Goal: Communication & Community: Answer question/provide support

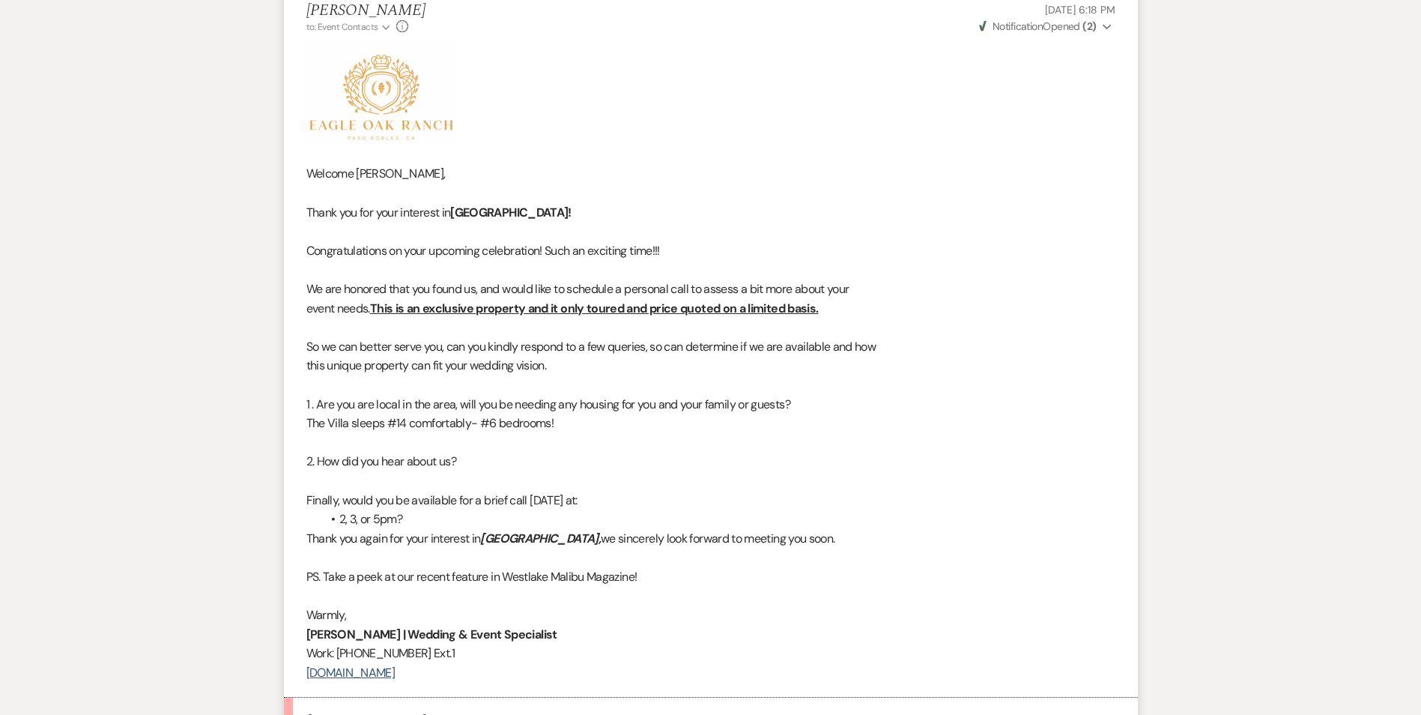
scroll to position [1274, 0]
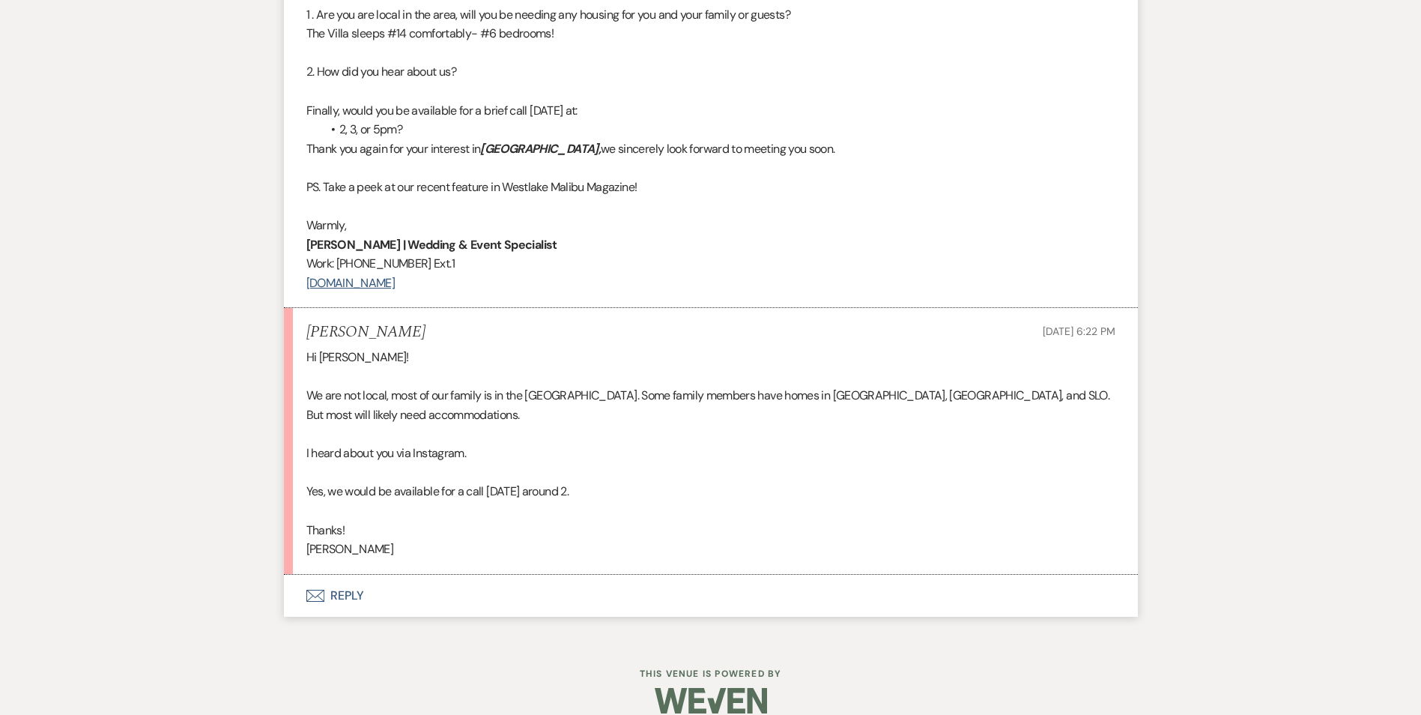
click at [339, 596] on button "Envelope Reply" at bounding box center [711, 596] width 854 height 42
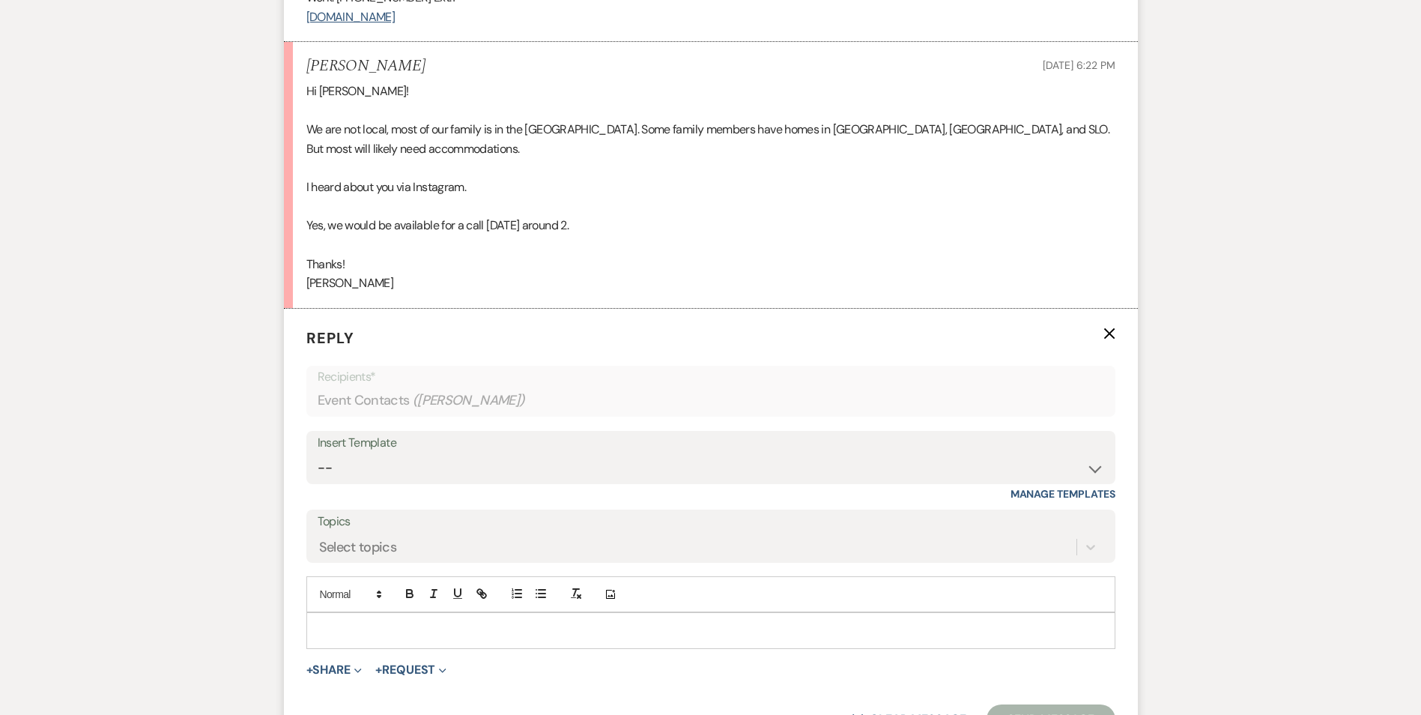
scroll to position [1573, 0]
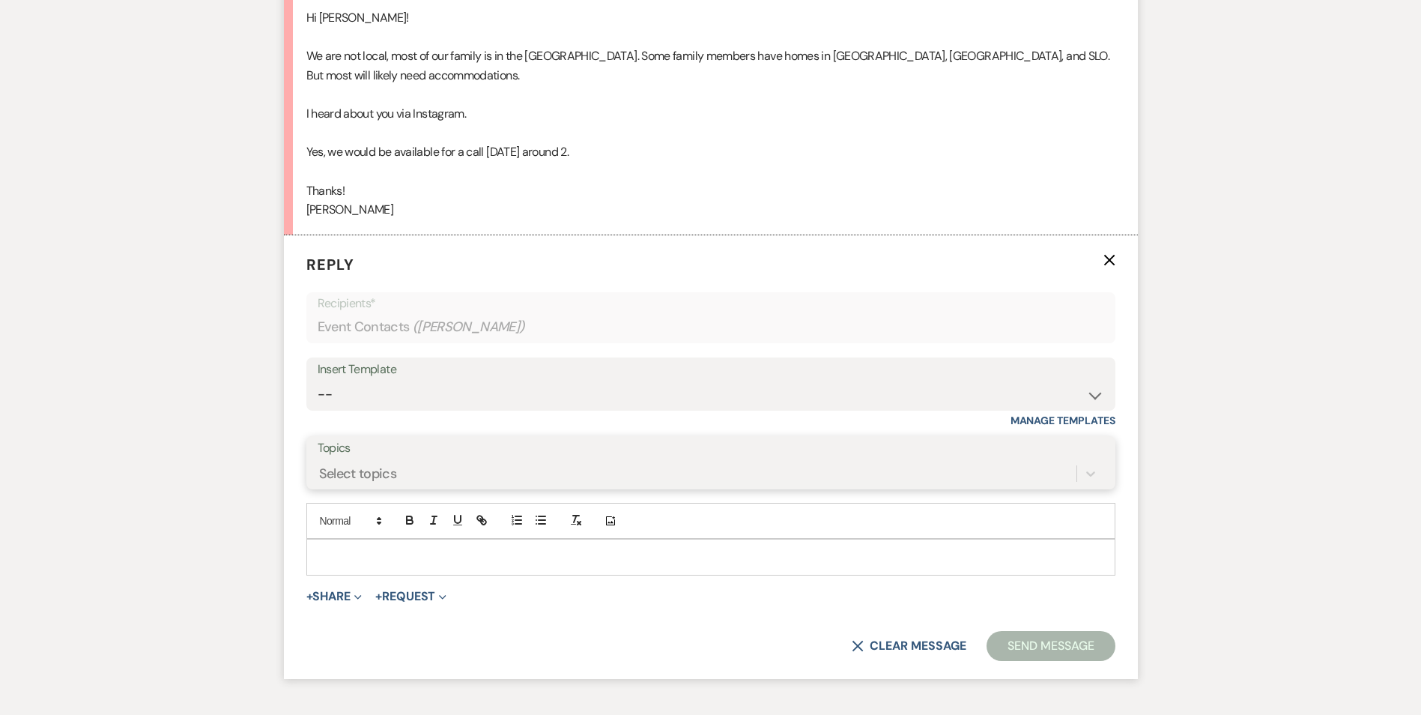
click at [404, 488] on div "Select topics" at bounding box center [711, 473] width 787 height 28
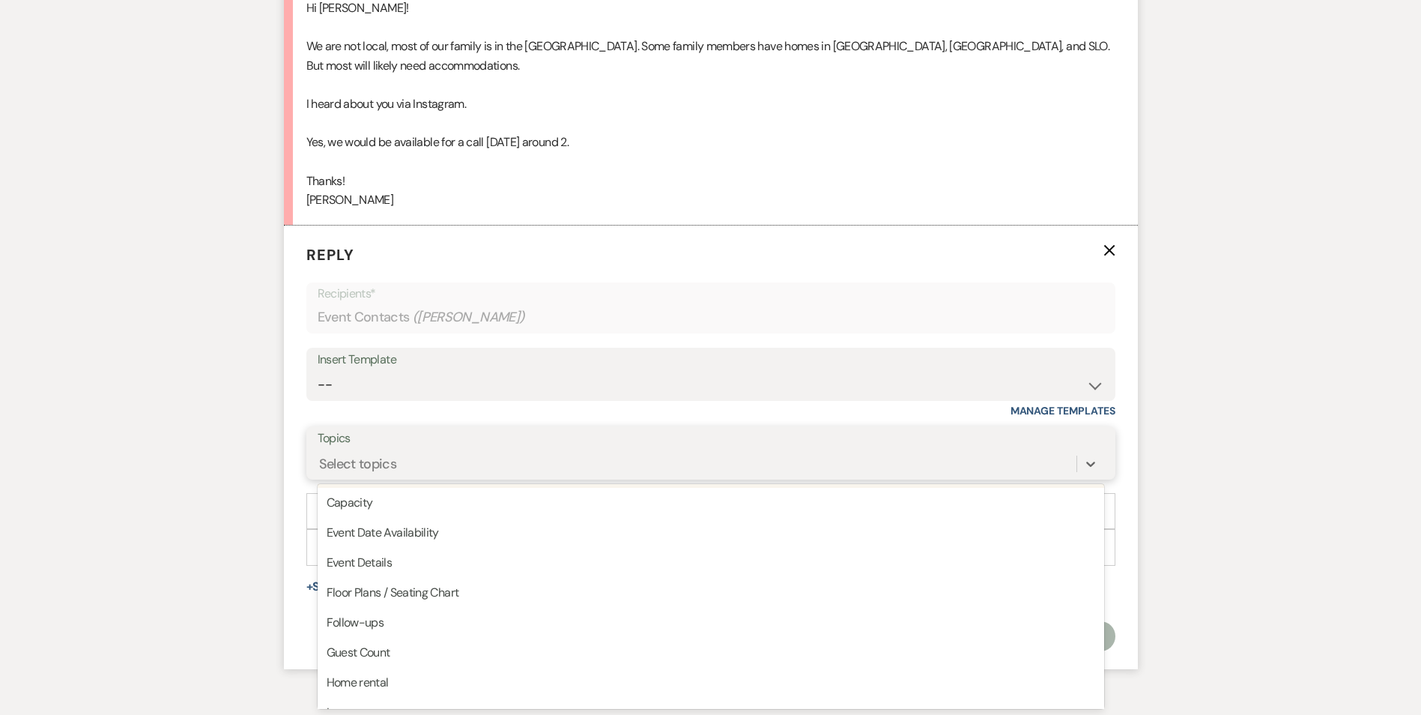
scroll to position [150, 0]
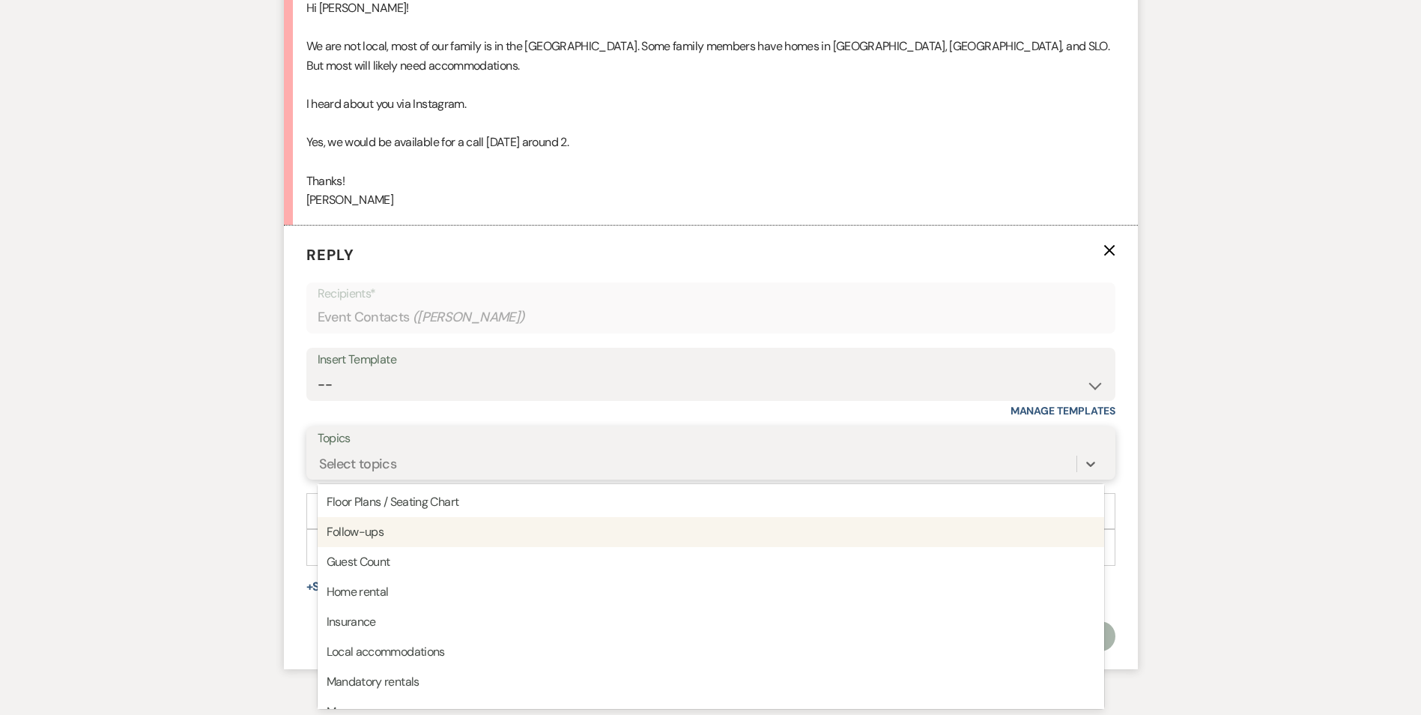
click at [384, 533] on div "Follow-ups" at bounding box center [711, 532] width 787 height 30
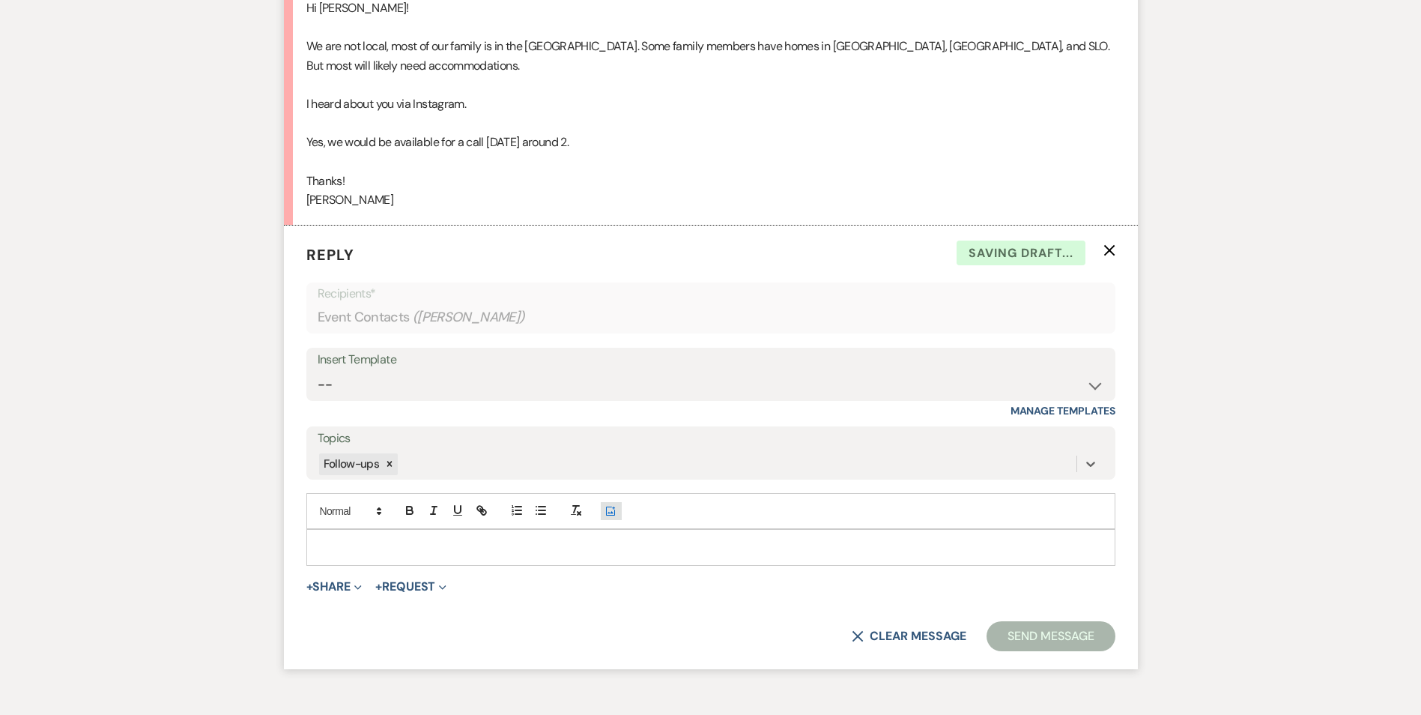
click at [609, 513] on icon "Add Photo" at bounding box center [611, 510] width 12 height 13
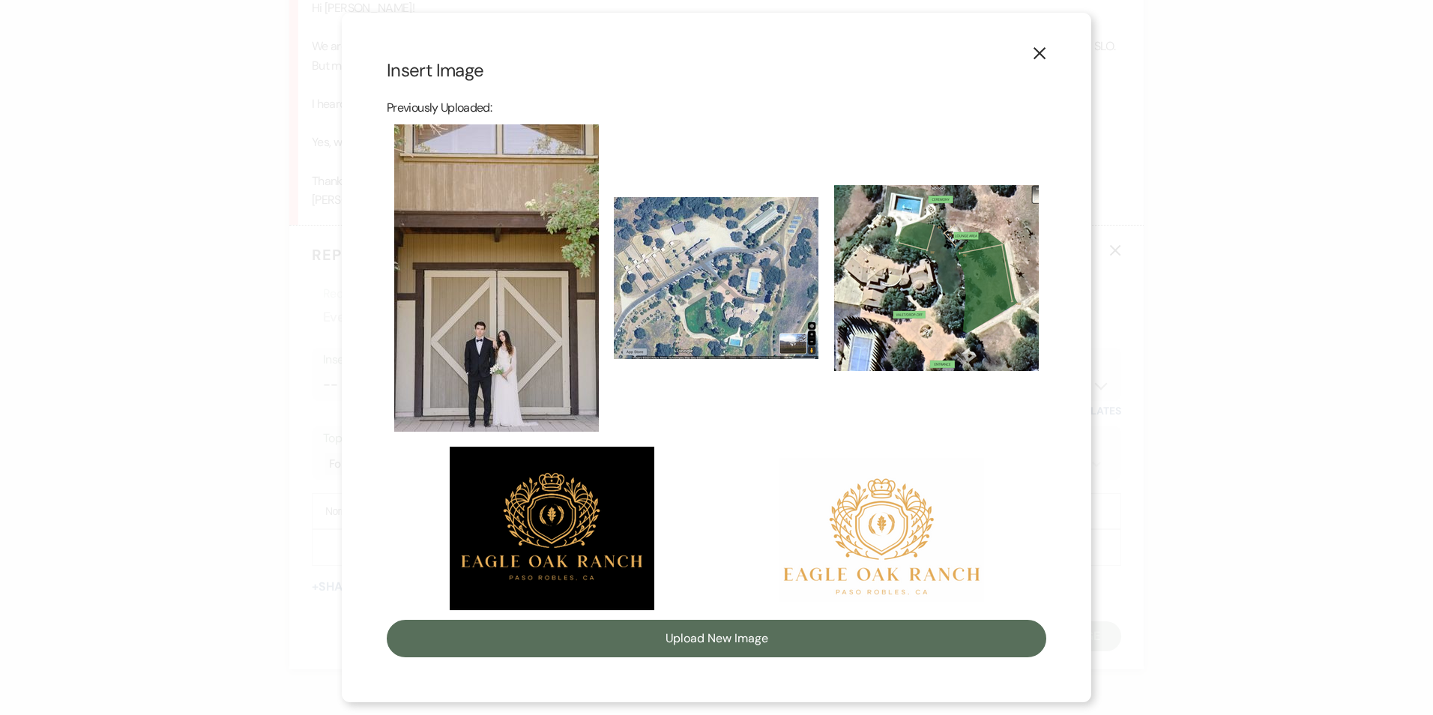
click at [862, 533] on img at bounding box center [881, 530] width 205 height 144
click at [0, 0] on input "checkbox" at bounding box center [0, 0] width 0 height 0
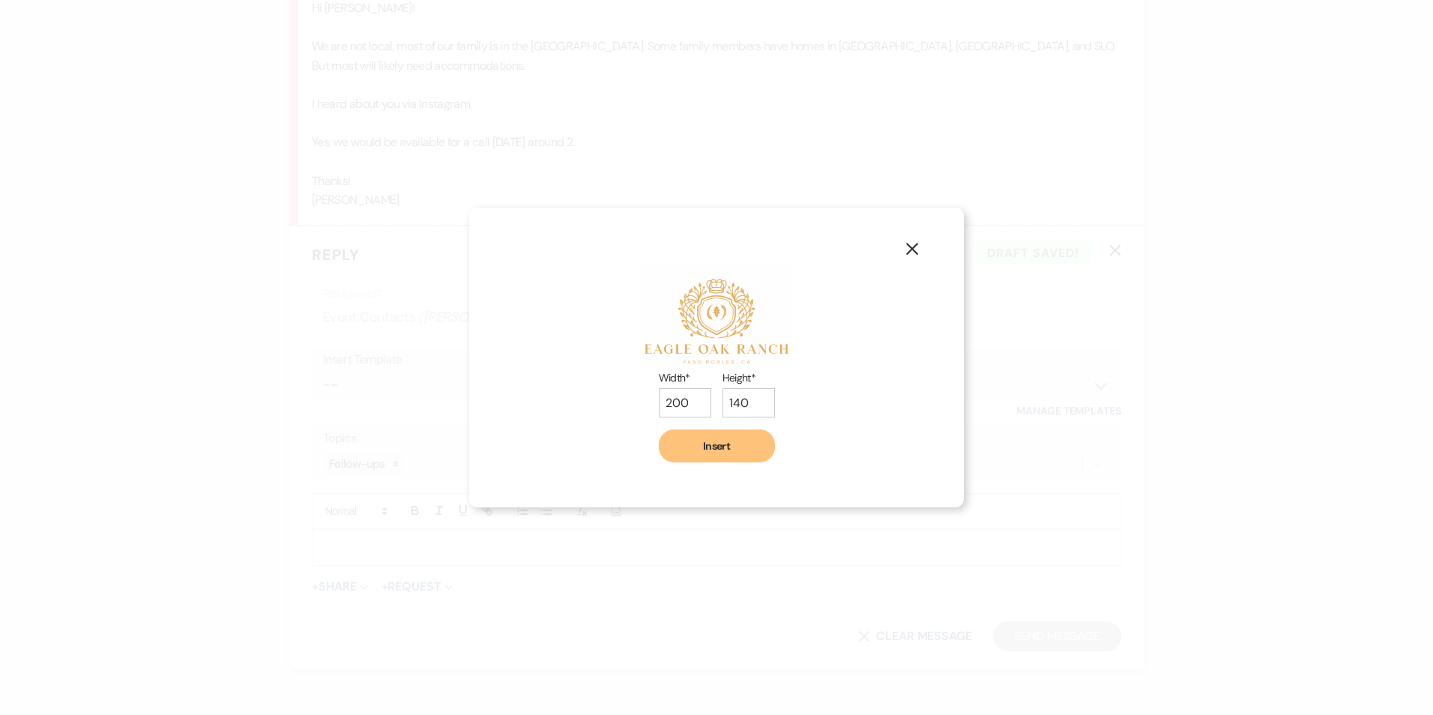
click at [695, 450] on button "Insert" at bounding box center [717, 445] width 116 height 33
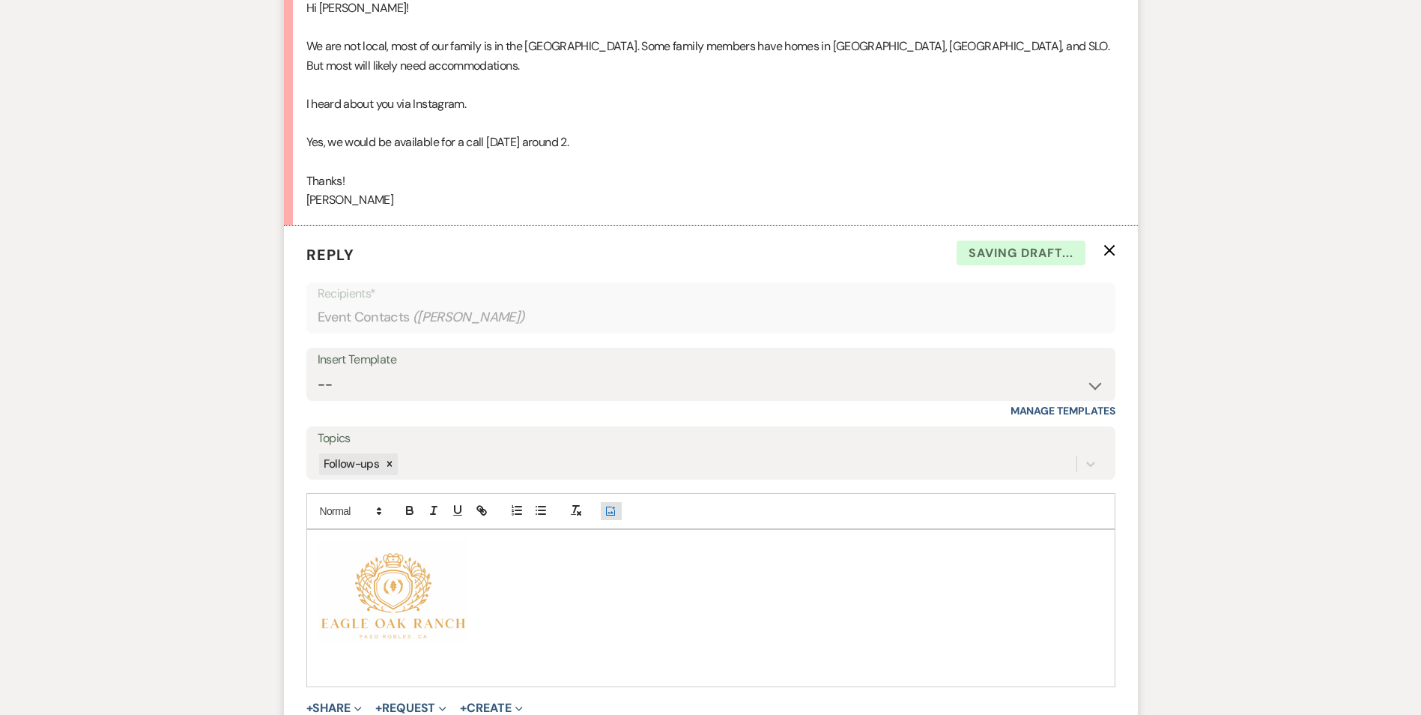
click at [609, 513] on icon "Add Photo" at bounding box center [611, 510] width 12 height 13
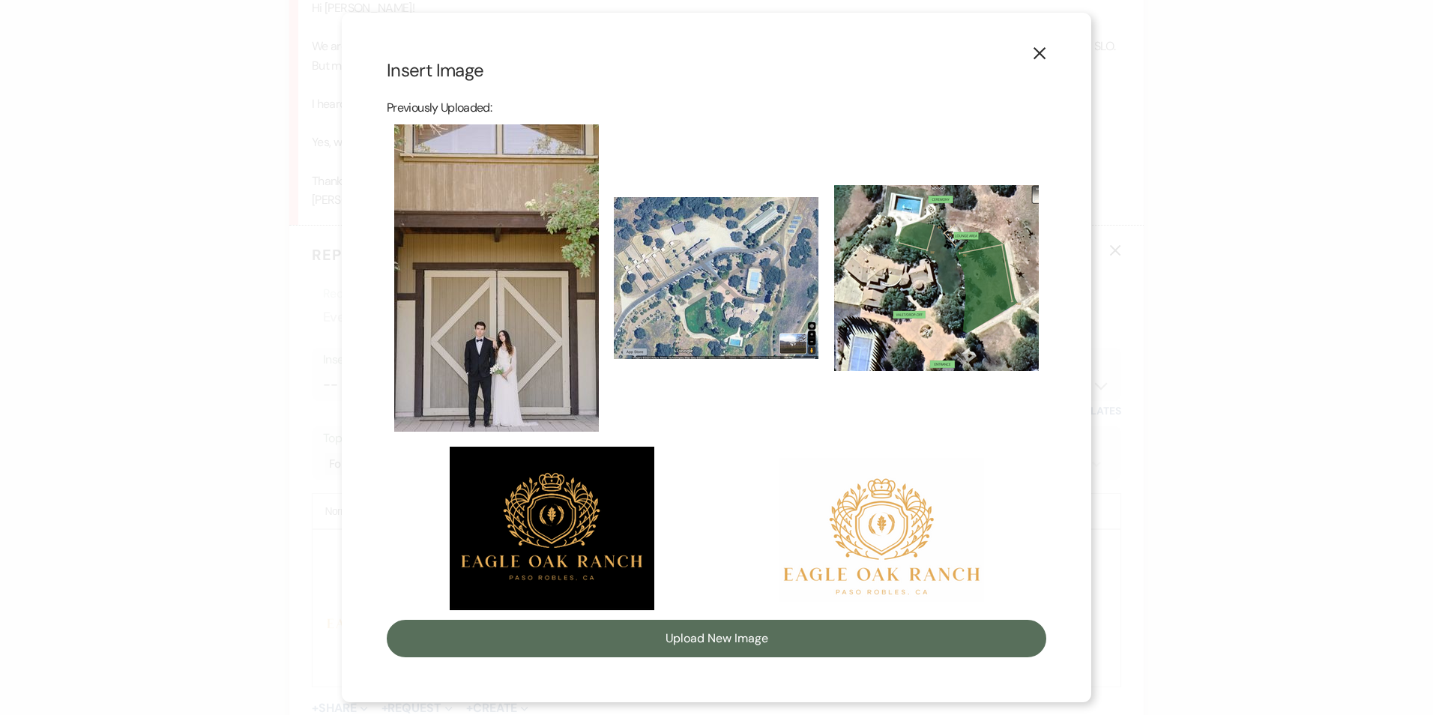
click at [537, 329] on img at bounding box center [496, 277] width 205 height 307
click at [0, 0] on input "checkbox" at bounding box center [0, 0] width 0 height 0
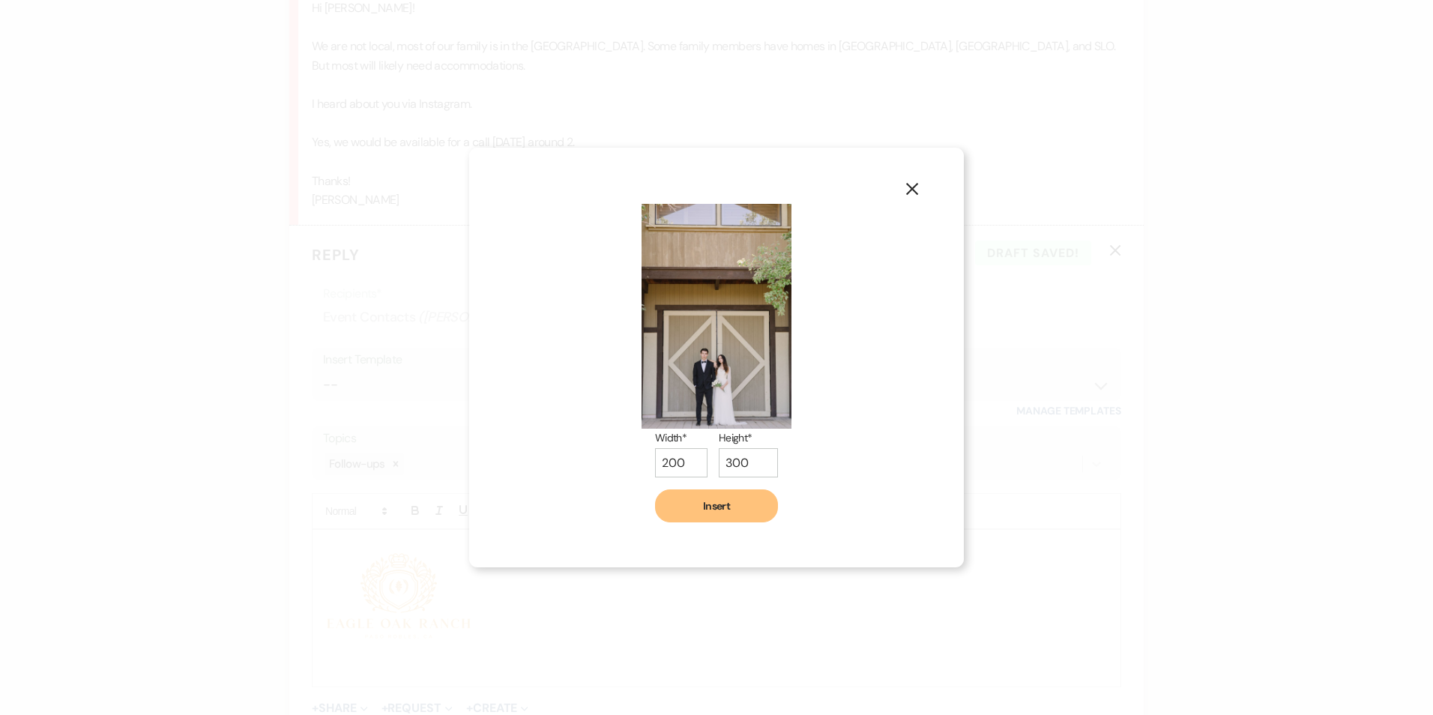
click at [743, 506] on button "Insert" at bounding box center [716, 505] width 123 height 33
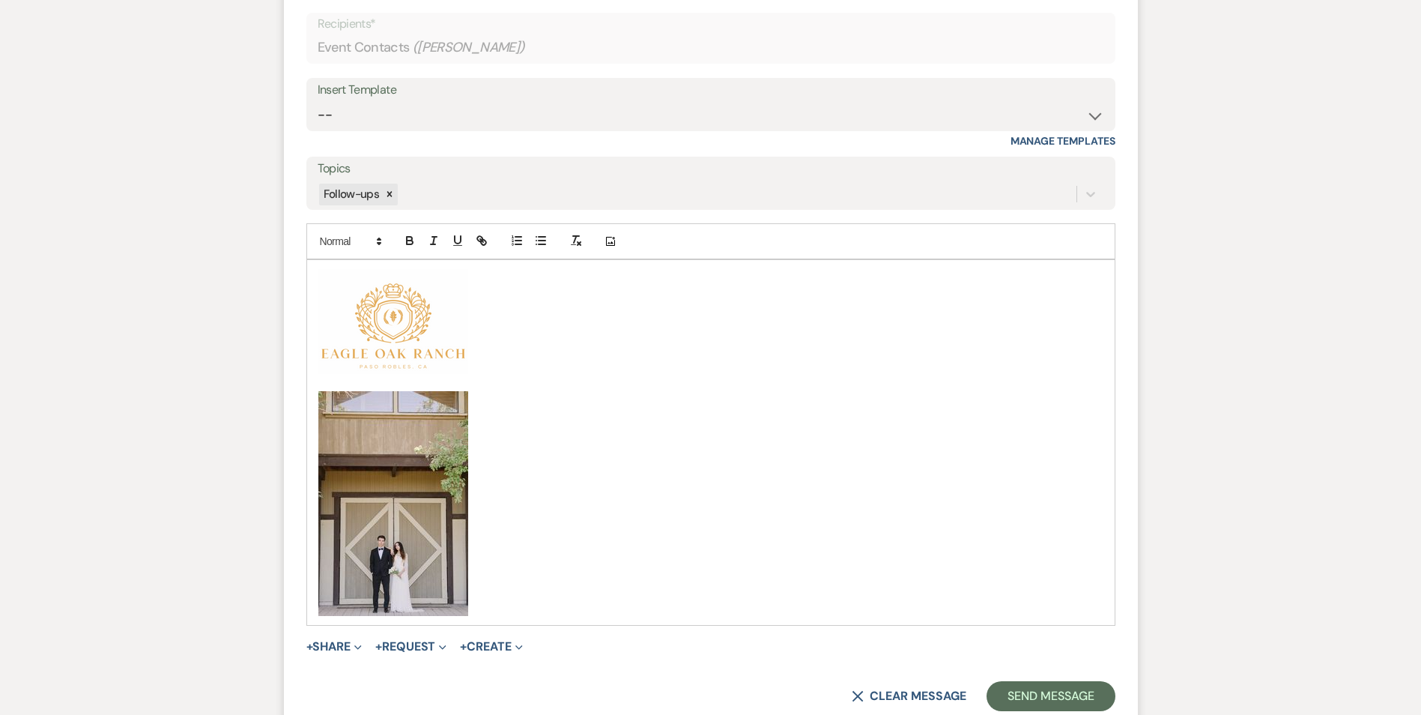
scroll to position [1923, 0]
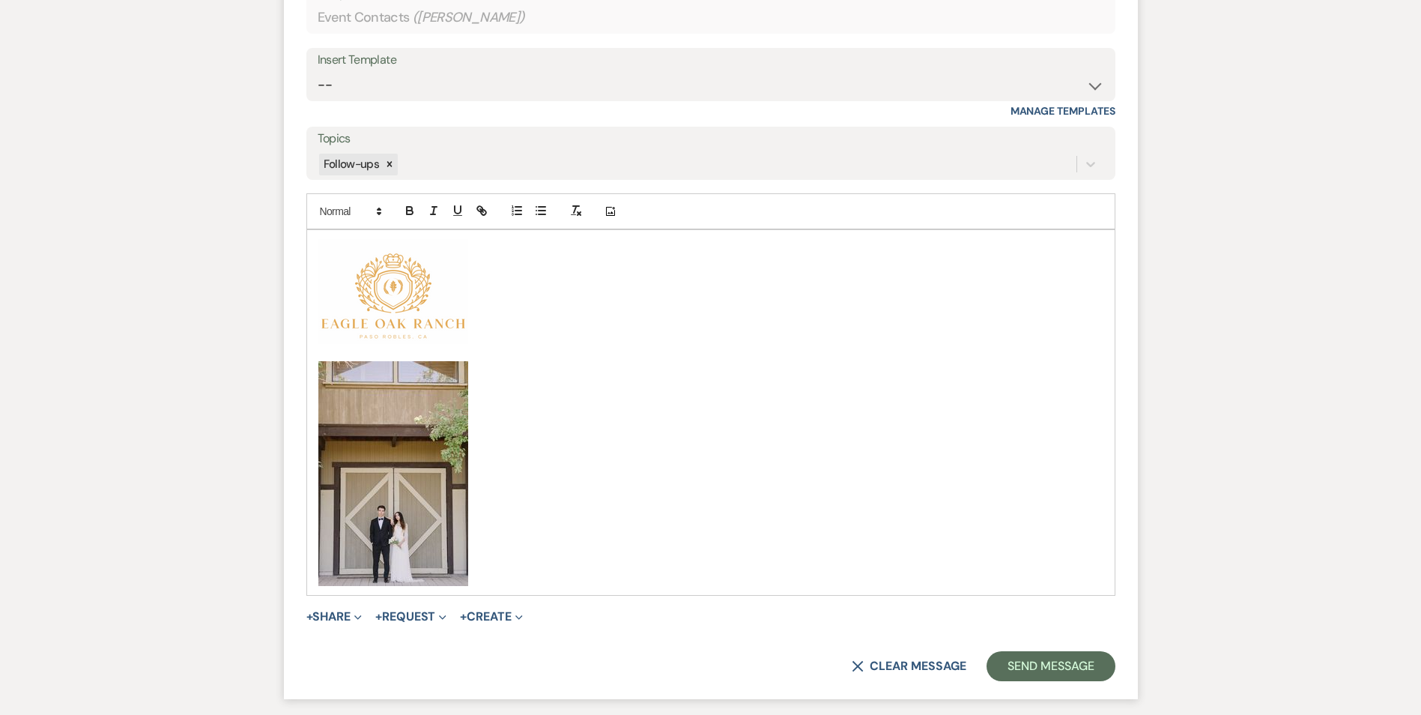
click at [414, 514] on img "﻿ ﻿" at bounding box center [393, 473] width 150 height 225
click at [537, 545] on p "﻿ ﻿" at bounding box center [710, 473] width 785 height 225
click at [529, 562] on p "﻿ ﻿" at bounding box center [710, 473] width 785 height 225
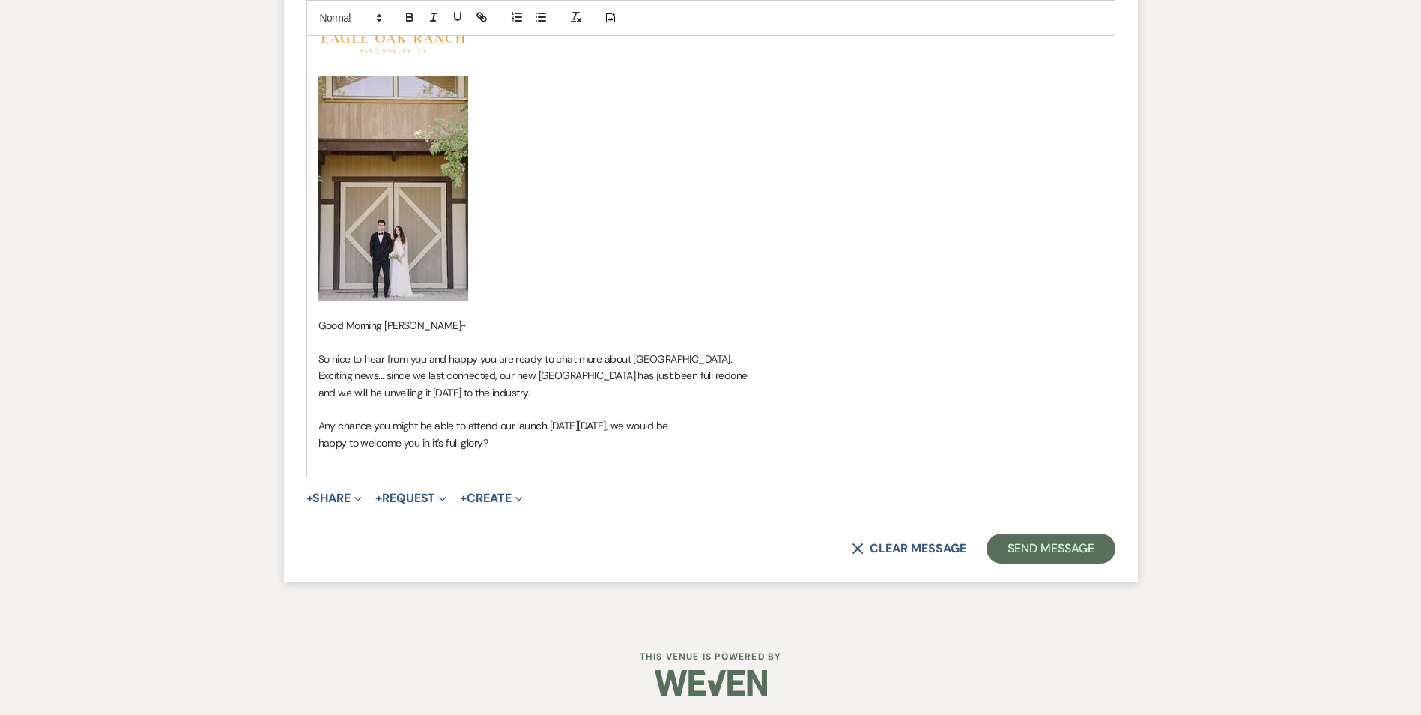
scroll to position [2211, 0]
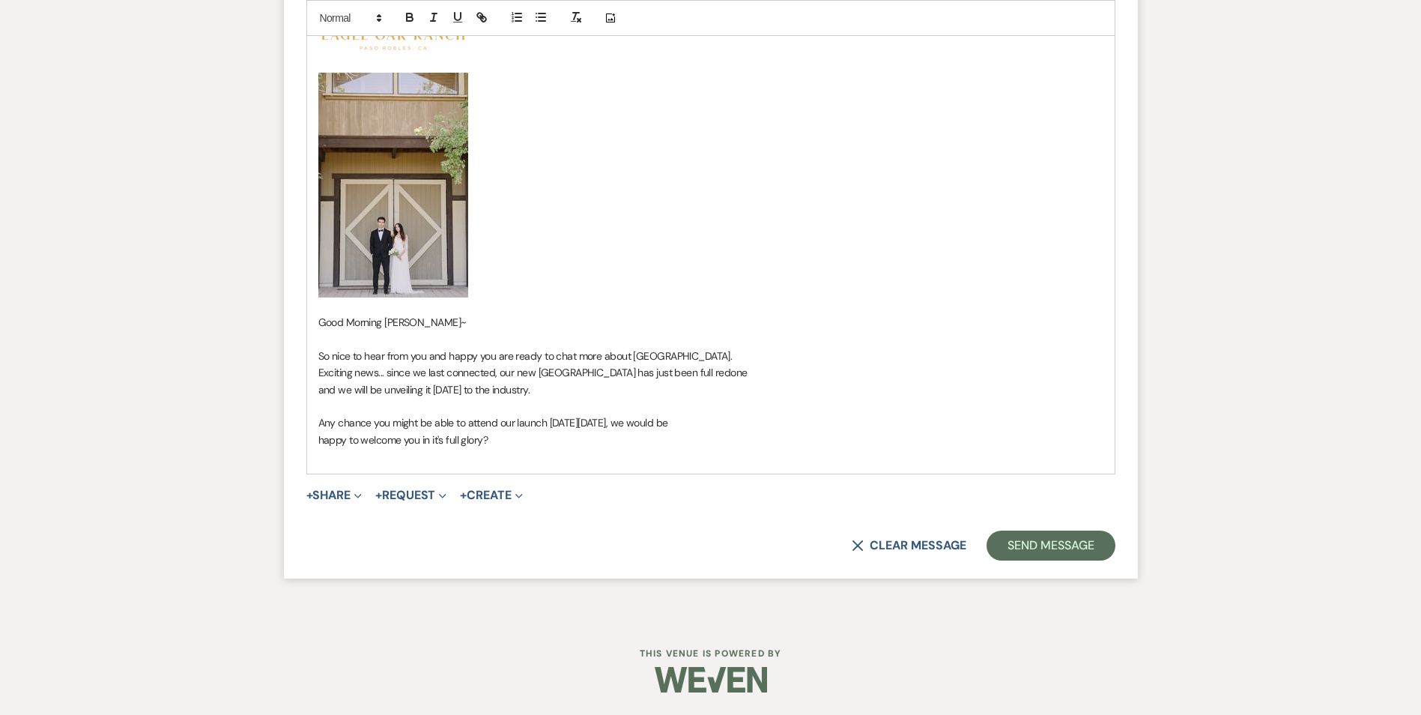
click at [509, 436] on p "happy to welcome you in it's full glory?" at bounding box center [710, 440] width 785 height 16
click at [539, 440] on p "happy to welcome you in its full glory?" at bounding box center [710, 440] width 785 height 16
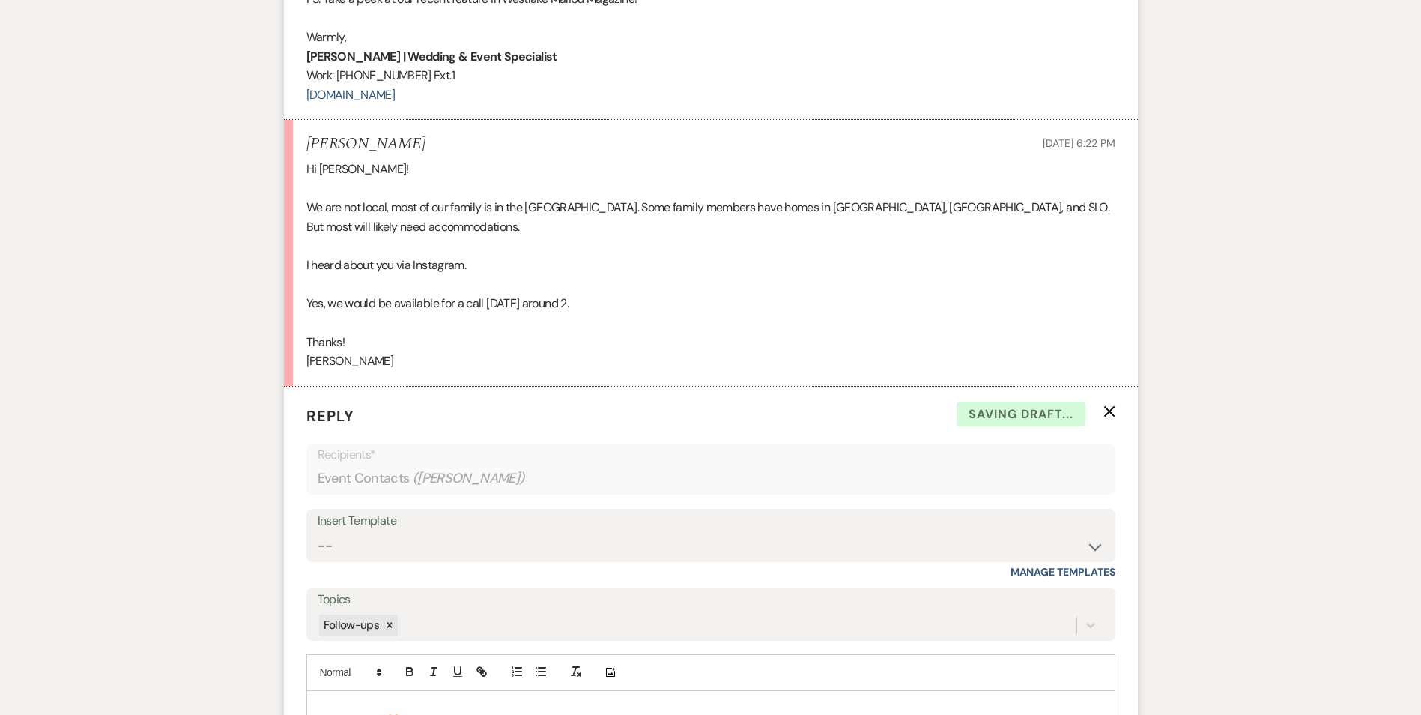
scroll to position [1087, 0]
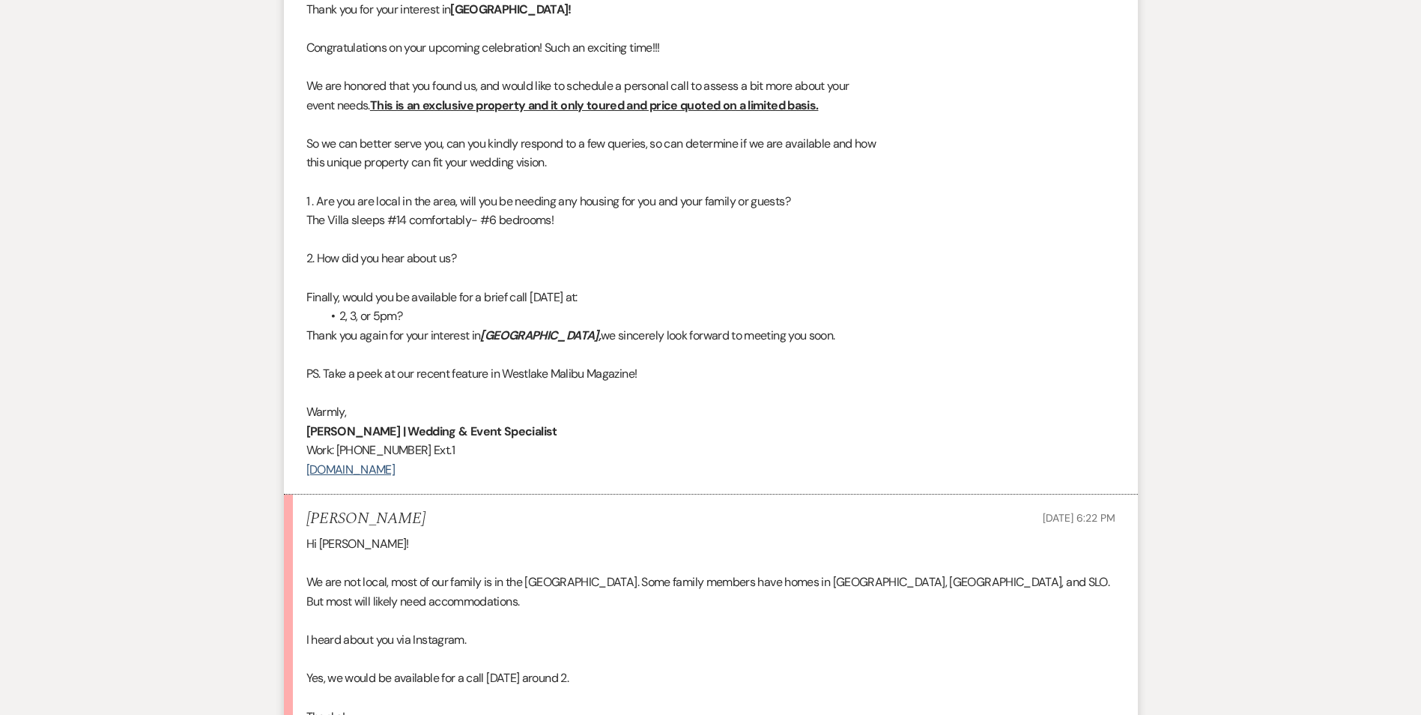
drag, startPoint x: 306, startPoint y: 409, endPoint x: 453, endPoint y: 469, distance: 158.6
click at [453, 469] on div "Welcome [PERSON_NAME], Thank you for your interest in [GEOGRAPHIC_DATA]! Congra…" at bounding box center [710, 158] width 809 height 642
drag, startPoint x: 453, startPoint y: 469, endPoint x: 399, endPoint y: 452, distance: 56.6
copy div "[PERSON_NAME] | Wedding & Event Specialist Work: [PHONE_NUMBER] Ext.1 [DOMAIN_N…"
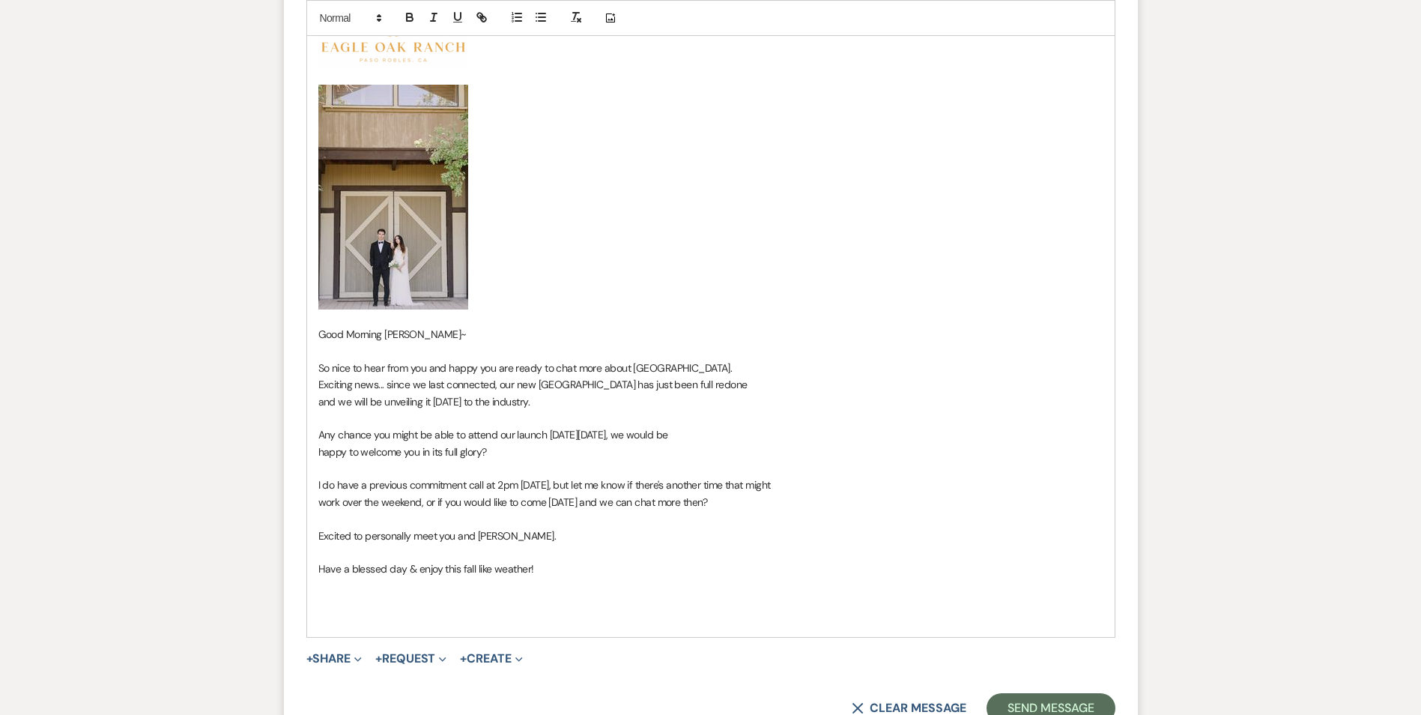
scroll to position [2286, 0]
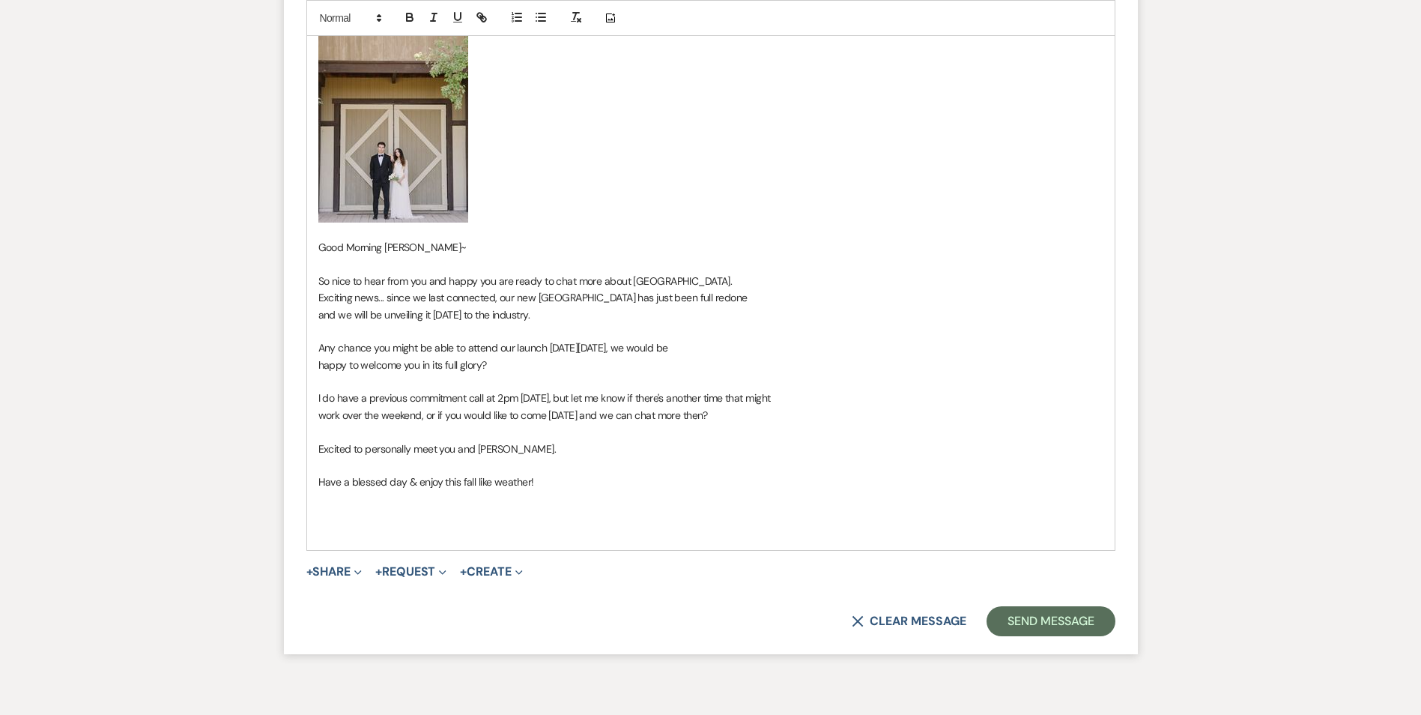
click at [343, 513] on p at bounding box center [710, 515] width 785 height 16
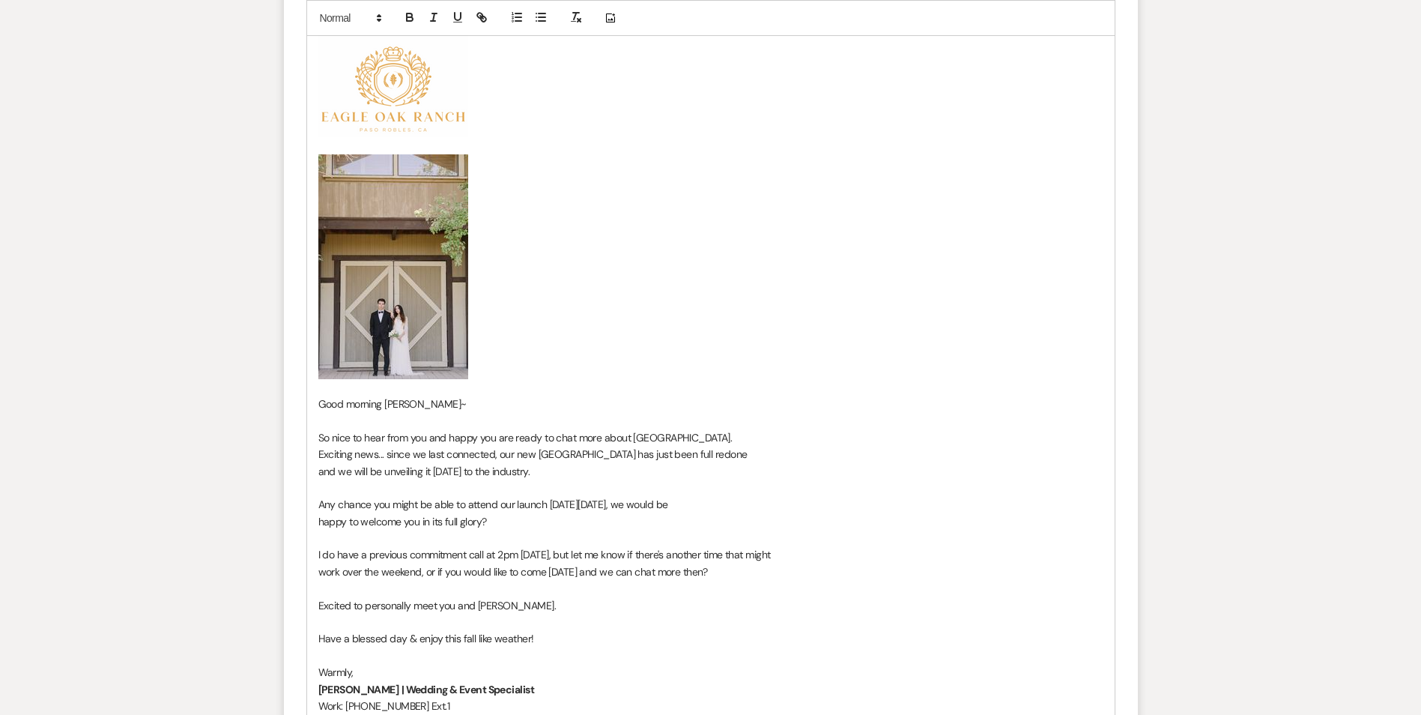
scroll to position [2136, 0]
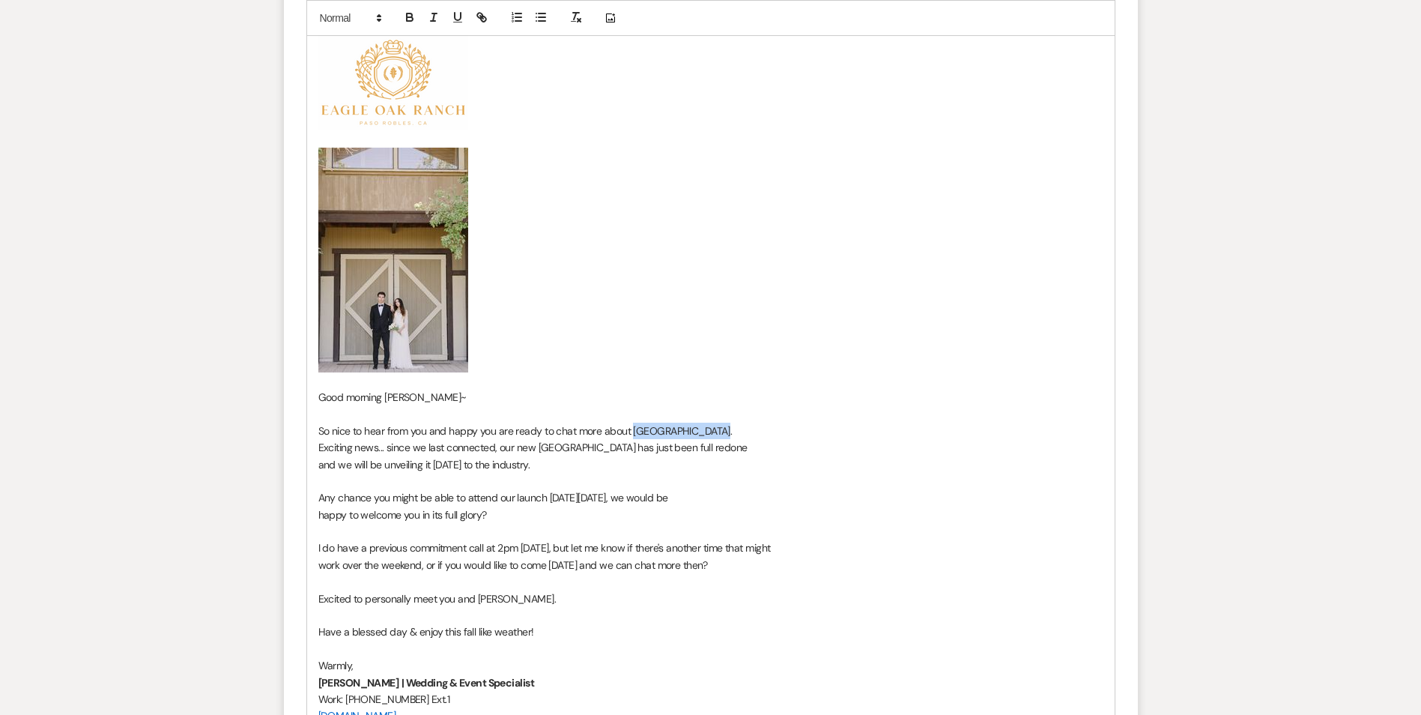
drag, startPoint x: 713, startPoint y: 429, endPoint x: 630, endPoint y: 429, distance: 82.4
click at [630, 429] on p "So nice to hear from you and happy you are ready to chat more about [GEOGRAPHIC…" at bounding box center [710, 431] width 785 height 16
click at [420, 18] on button "button" at bounding box center [409, 17] width 21 height 18
drag, startPoint x: 434, startPoint y: 19, endPoint x: 630, endPoint y: 171, distance: 247.9
click at [435, 19] on icon "button" at bounding box center [433, 16] width 13 height 13
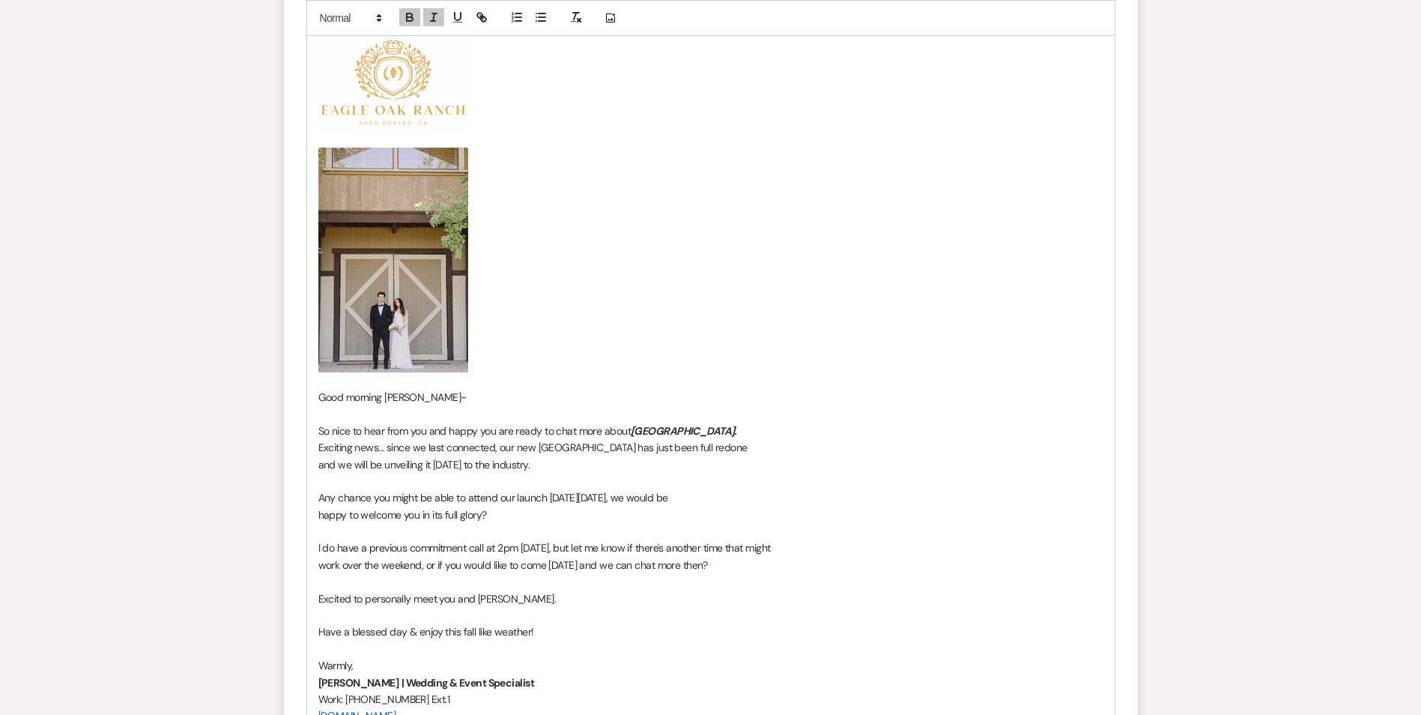
click at [832, 257] on p "﻿ ﻿" at bounding box center [710, 260] width 785 height 225
drag, startPoint x: 492, startPoint y: 465, endPoint x: 381, endPoint y: 462, distance: 110.9
click at [381, 462] on p "and we will be unveiling it [DATE] to the industry." at bounding box center [710, 464] width 785 height 16
click at [406, 13] on icon "button" at bounding box center [409, 16] width 13 height 13
click at [692, 288] on p "﻿ ﻿" at bounding box center [710, 260] width 785 height 225
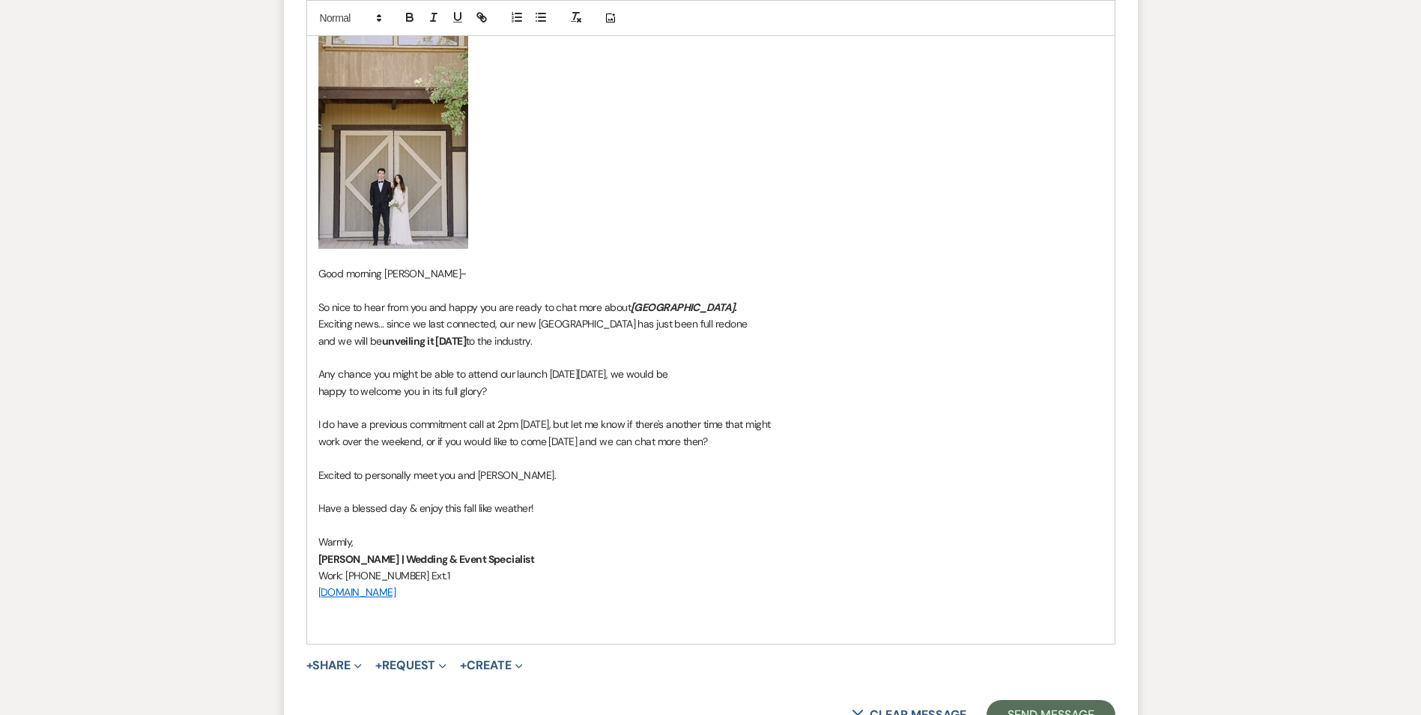
scroll to position [2286, 0]
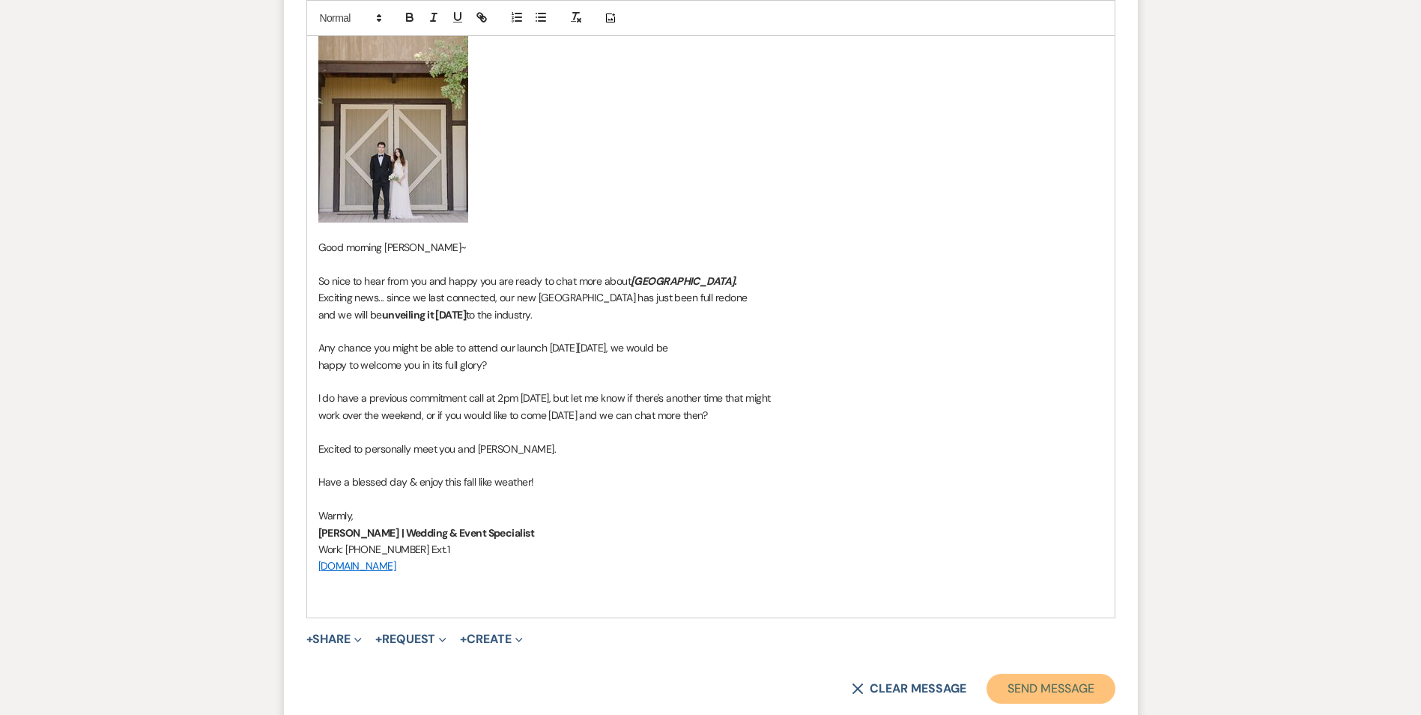
click at [1021, 685] on button "Send Message" at bounding box center [1051, 689] width 128 height 30
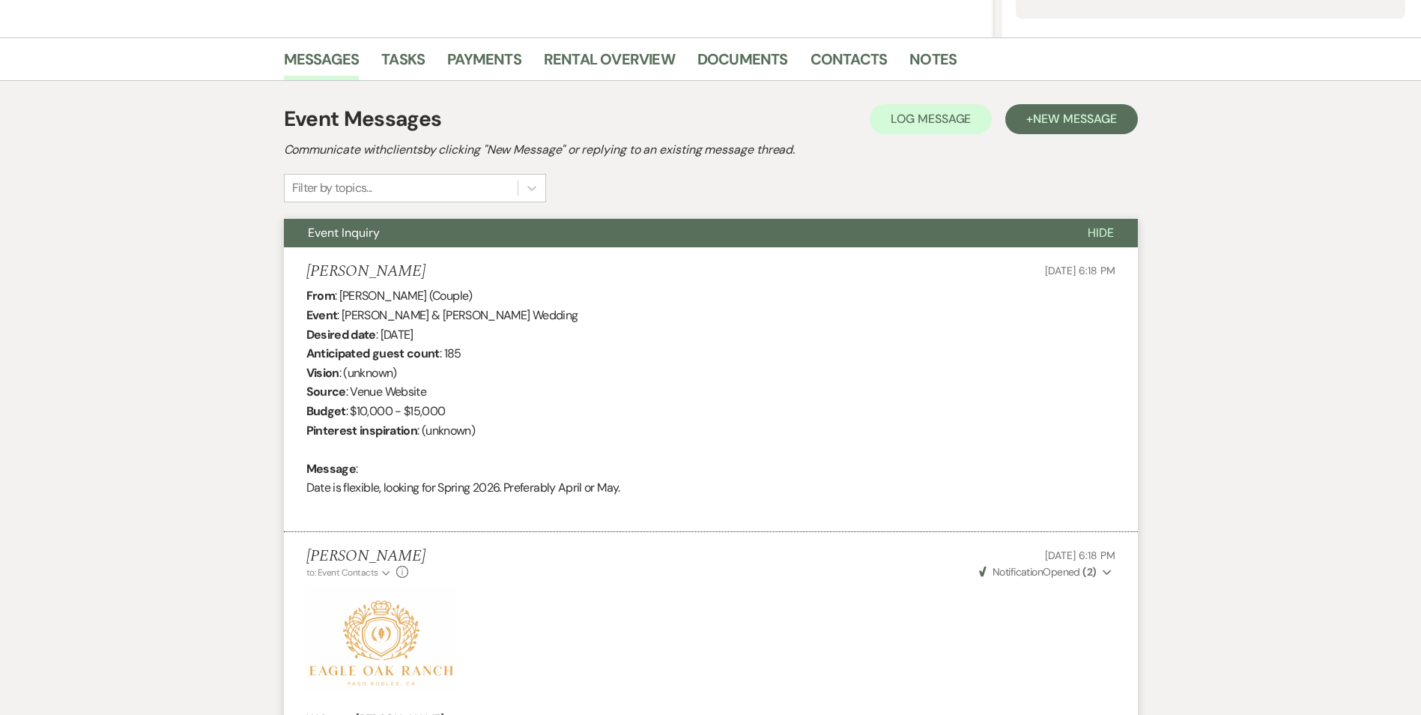
scroll to position [0, 0]
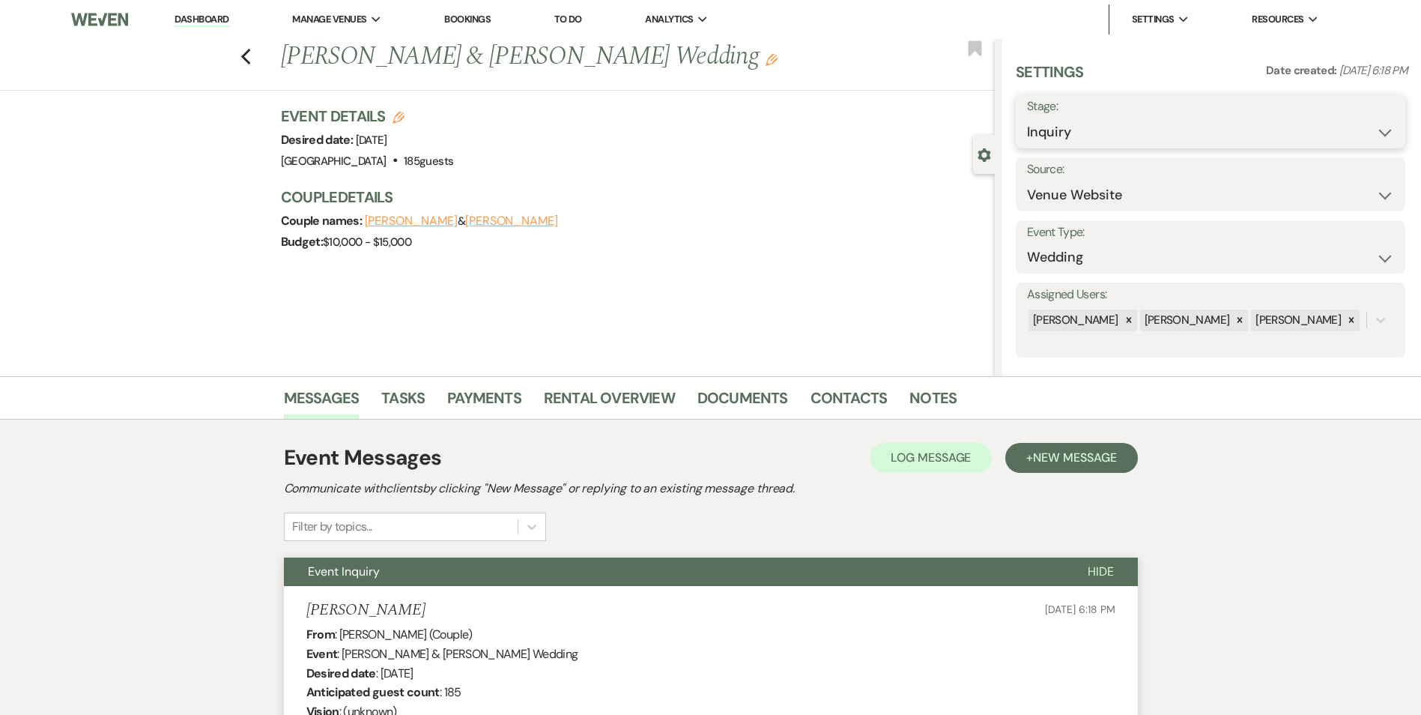
click at [1375, 130] on select "Inquiry Follow Up Tour Requested Tour Confirmed Toured Proposal Sent Booked Lost" at bounding box center [1210, 132] width 367 height 29
select select "9"
click at [1027, 118] on select "Inquiry Follow Up Tour Requested Tour Confirmed Toured Proposal Sent Booked Lost" at bounding box center [1210, 132] width 367 height 29
click at [1358, 121] on button "Save" at bounding box center [1363, 121] width 85 height 30
click at [252, 57] on icon "Previous" at bounding box center [246, 57] width 11 height 18
